Goal: Transaction & Acquisition: Book appointment/travel/reservation

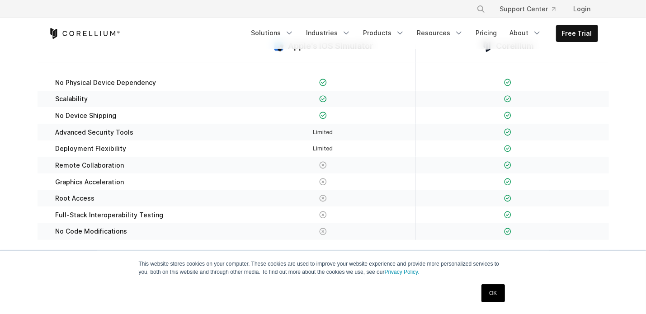
scroll to position [136, 0]
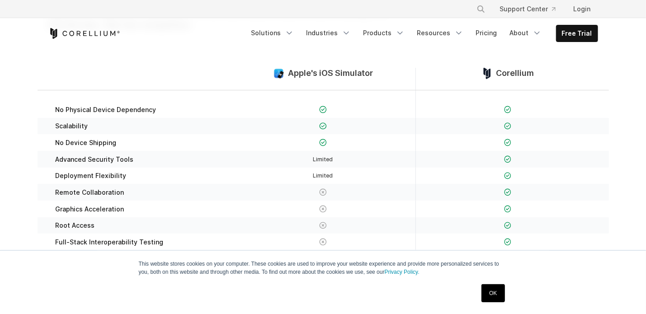
drag, startPoint x: 500, startPoint y: 293, endPoint x: 492, endPoint y: 294, distance: 8.2
click at [499, 294] on link "OK" at bounding box center [493, 293] width 23 height 18
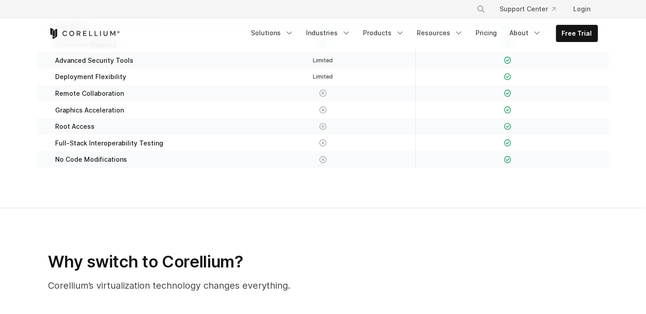
scroll to position [362, 0]
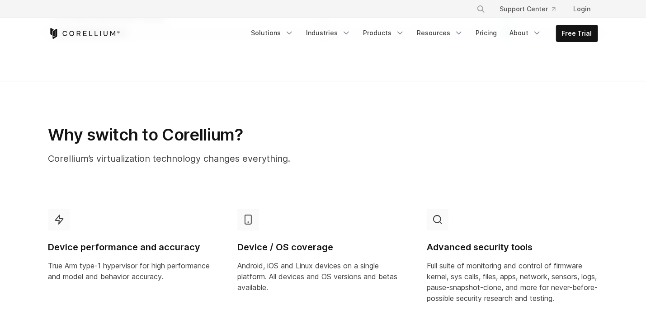
drag, startPoint x: 14, startPoint y: 289, endPoint x: 18, endPoint y: 278, distance: 12.2
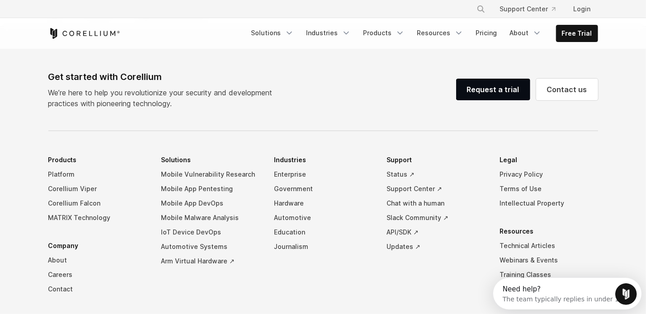
scroll to position [0, 0]
click at [564, 33] on link "Free Trial" at bounding box center [577, 33] width 41 height 16
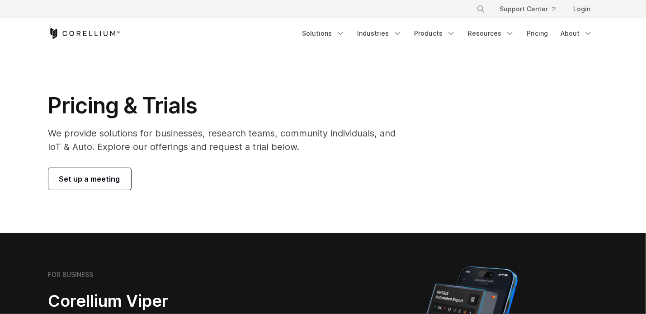
drag, startPoint x: 0, startPoint y: 0, endPoint x: 321, endPoint y: 154, distance: 355.8
click at [320, 155] on div "Pricing & Trials We provide solutions for businesses, research teams, community…" at bounding box center [228, 141] width 378 height 98
click at [67, 175] on span "Set up a meeting" at bounding box center [89, 179] width 61 height 11
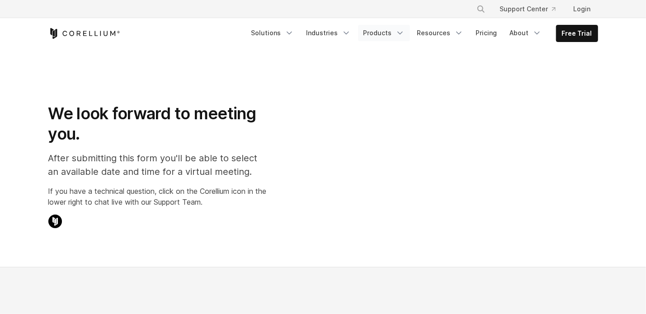
select select "**"
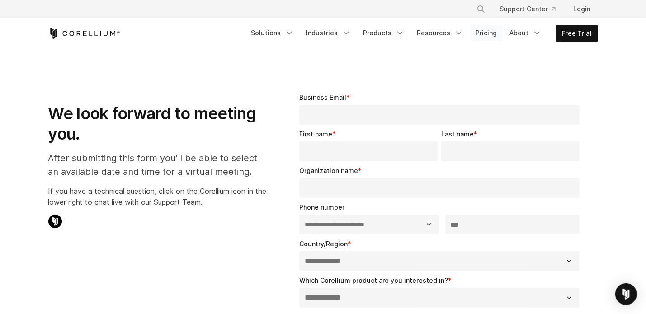
click at [492, 33] on link "Pricing" at bounding box center [487, 33] width 32 height 16
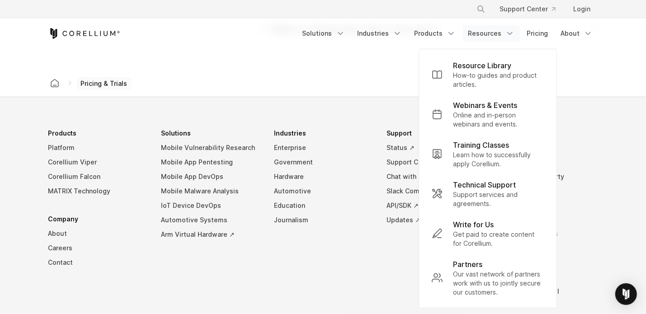
scroll to position [1576, 0]
